Goal: Check status: Check status

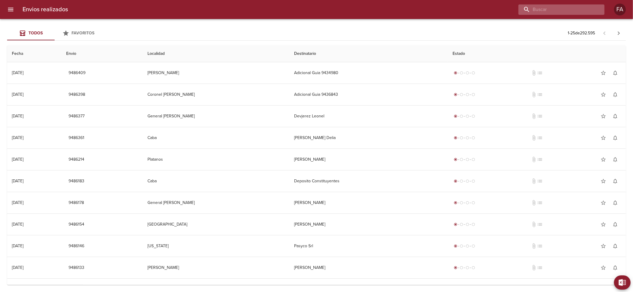
paste input "9446087"
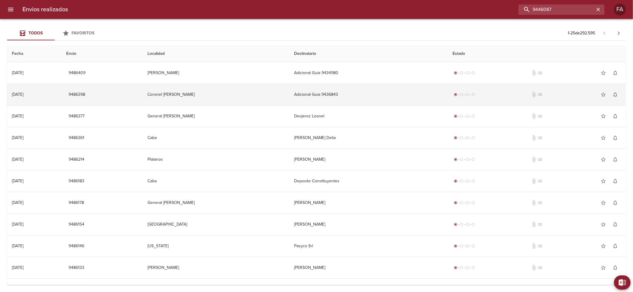
type input "9446087"
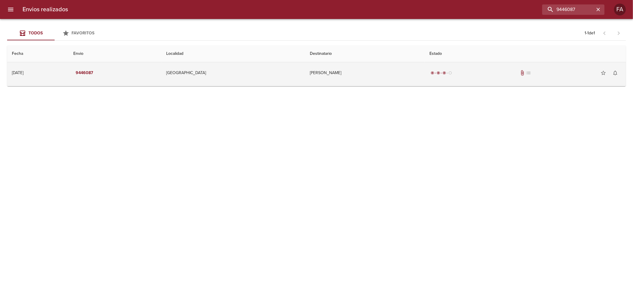
click at [419, 81] on td "[PERSON_NAME]" at bounding box center [365, 72] width 120 height 21
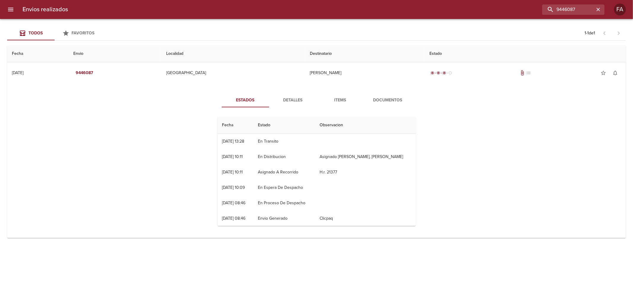
click at [280, 102] on span "Detalles" at bounding box center [293, 100] width 40 height 7
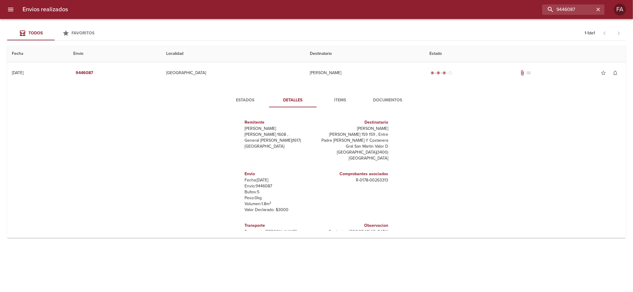
scroll to position [9, 0]
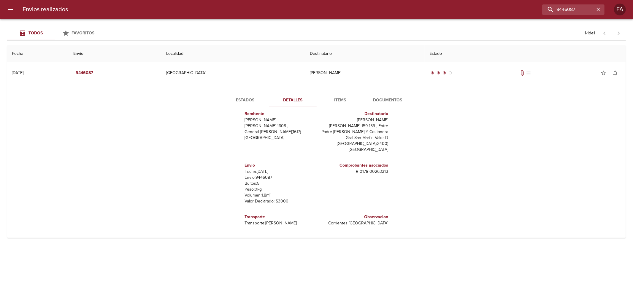
click at [378, 91] on div "Estados Detalles Items Documentos Remitente [PERSON_NAME] [PERSON_NAME] 1608 , …" at bounding box center [316, 162] width 609 height 152
click at [251, 104] on span "Estados" at bounding box center [245, 100] width 40 height 7
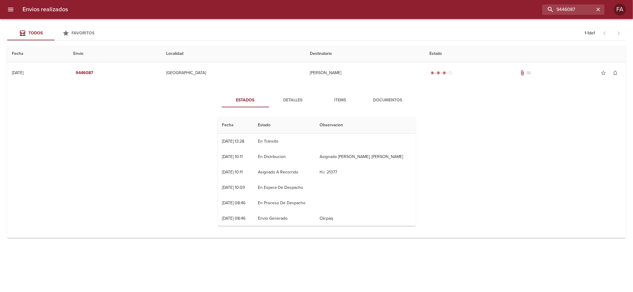
scroll to position [0, 0]
click at [300, 106] on button "Detalles" at bounding box center [292, 100] width 47 height 14
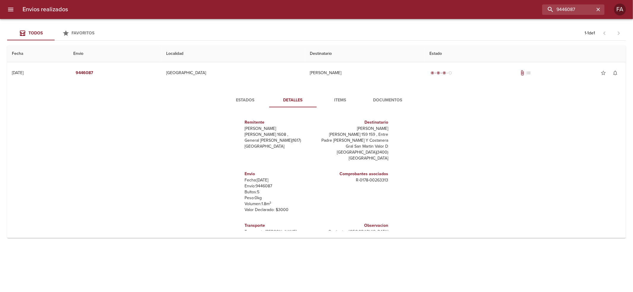
scroll to position [9, 0]
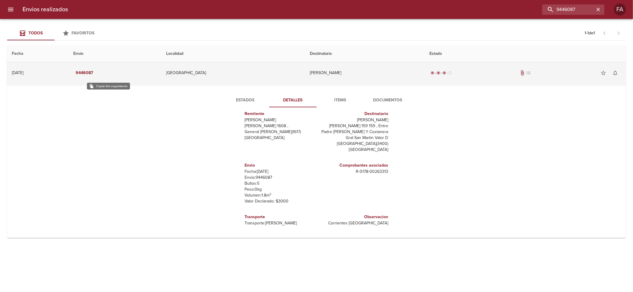
click at [93, 75] on em "9446087" at bounding box center [85, 72] width 18 height 7
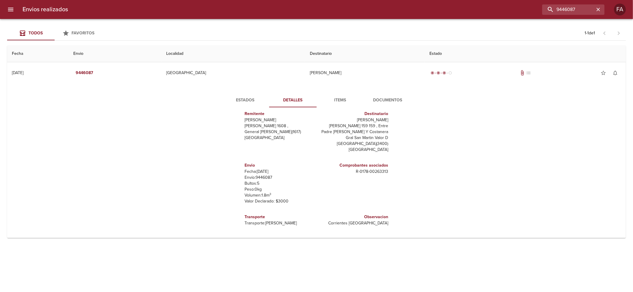
click at [249, 217] on h6 "Transporte" at bounding box center [279, 217] width 69 height 7
drag, startPoint x: 249, startPoint y: 217, endPoint x: 284, endPoint y: 227, distance: 36.7
click at [284, 227] on div "Transporte Transporte: [PERSON_NAME]" at bounding box center [279, 220] width 69 height 17
copy div "Transporte Transporte: [PERSON_NAME]"
click at [562, 15] on input "9446087" at bounding box center [557, 9] width 76 height 10
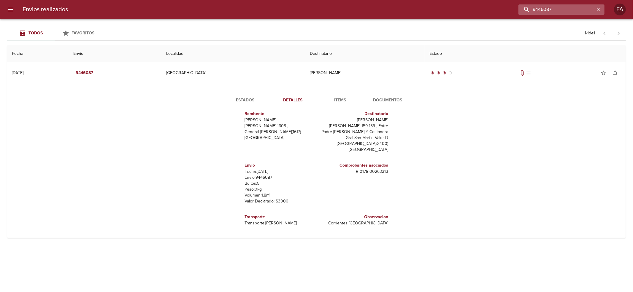
click at [562, 15] on input "9446087" at bounding box center [557, 9] width 76 height 10
paste input "[PERSON_NAME]"
type input "[PERSON_NAME]"
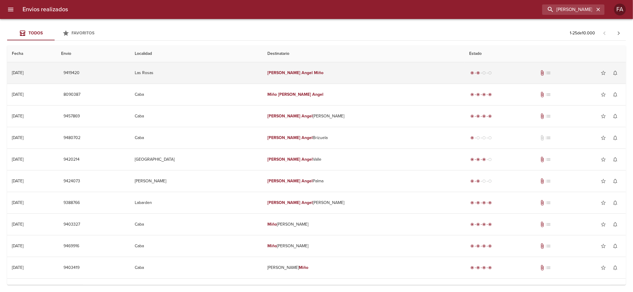
click at [405, 75] on td "[PERSON_NAME]" at bounding box center [364, 72] width 202 height 21
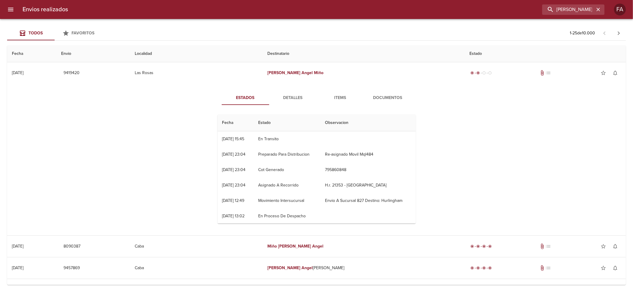
click at [285, 90] on div "Estados Detalles Items Documentos Fecha Estado Observacion 04/08 [DATE] 15:45 E…" at bounding box center [316, 160] width 609 height 152
click at [289, 99] on span "Detalles" at bounding box center [293, 97] width 40 height 7
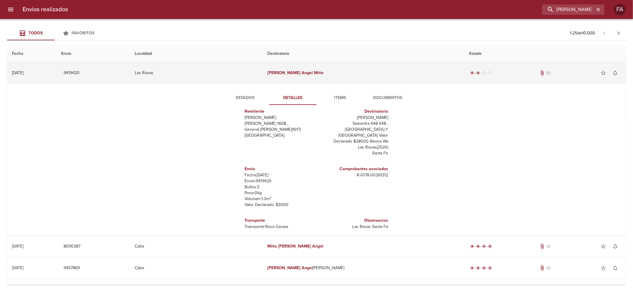
click at [80, 71] on span "9419420" at bounding box center [72, 72] width 16 height 7
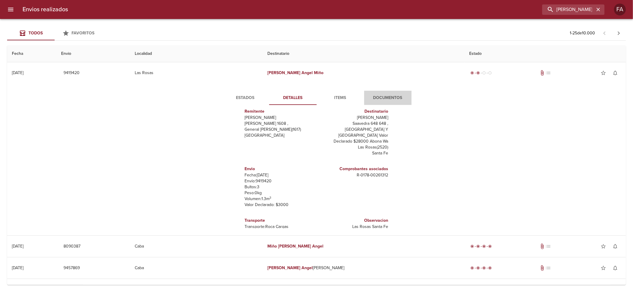
click at [389, 93] on button "Documentos" at bounding box center [387, 98] width 47 height 14
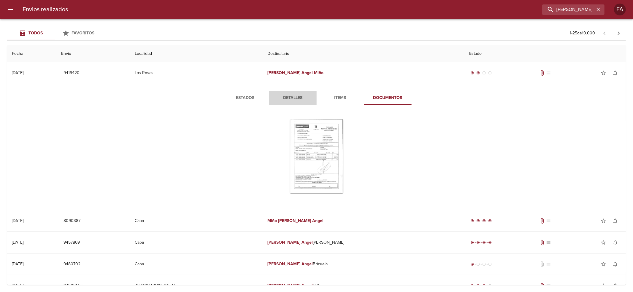
click at [287, 100] on span "Detalles" at bounding box center [293, 97] width 40 height 7
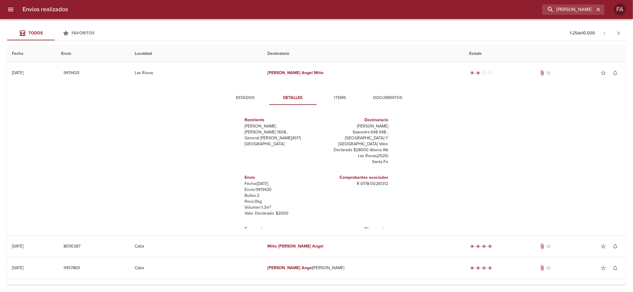
click at [252, 96] on span "Estados" at bounding box center [245, 97] width 40 height 7
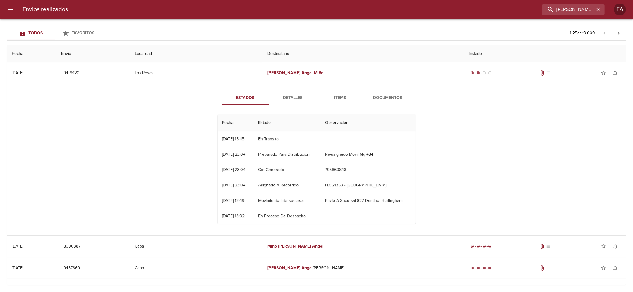
scroll to position [0, 0]
click at [283, 100] on span "Detalles" at bounding box center [293, 97] width 40 height 7
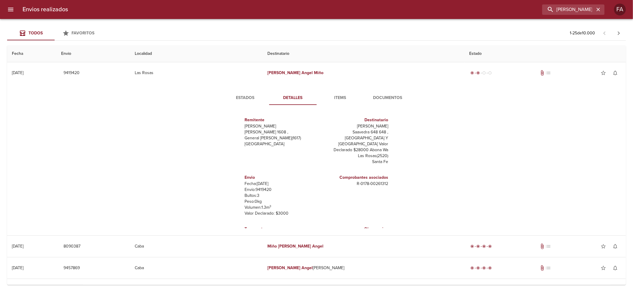
scroll to position [9, 0]
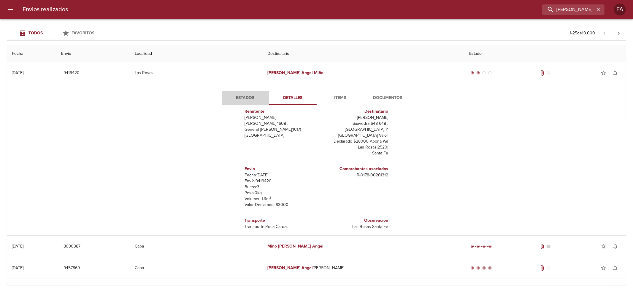
click at [244, 103] on button "Estados" at bounding box center [245, 98] width 47 height 14
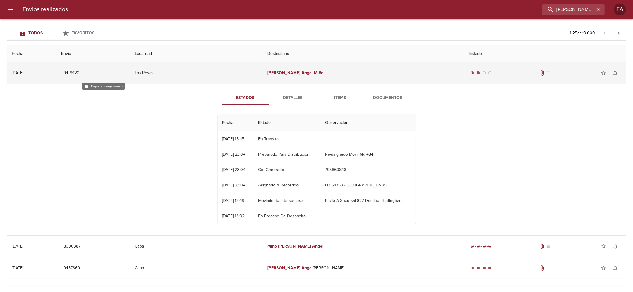
click at [80, 72] on span "9419420" at bounding box center [72, 72] width 16 height 7
